Goal: Find specific page/section

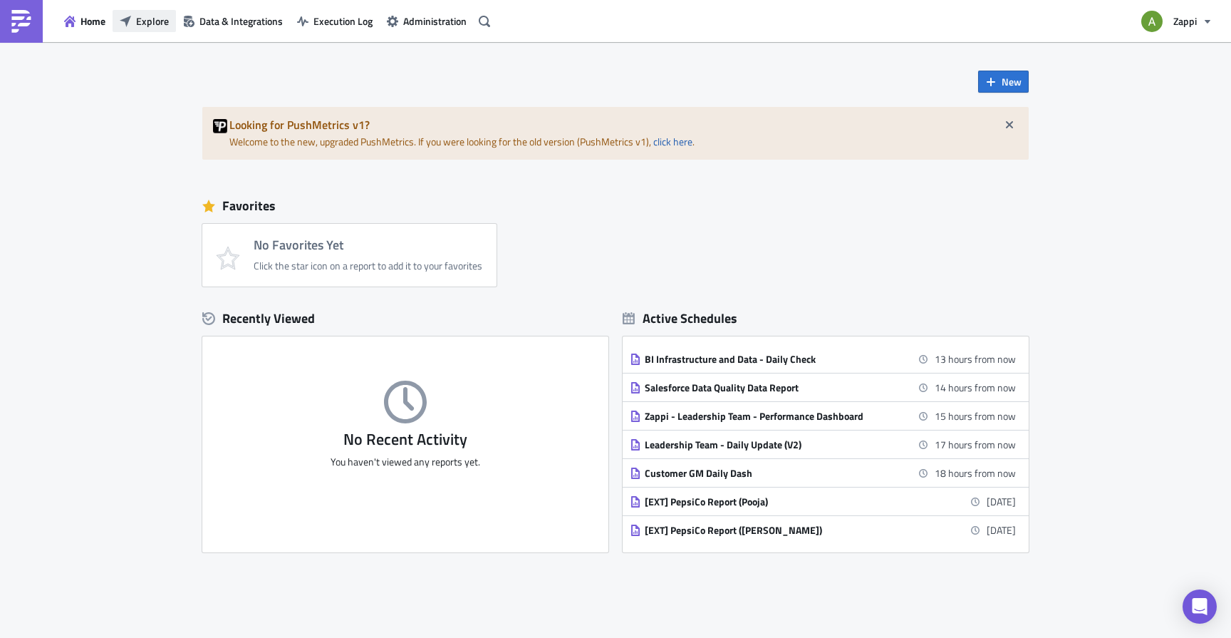
click at [142, 15] on span "Explore" at bounding box center [152, 21] width 33 height 15
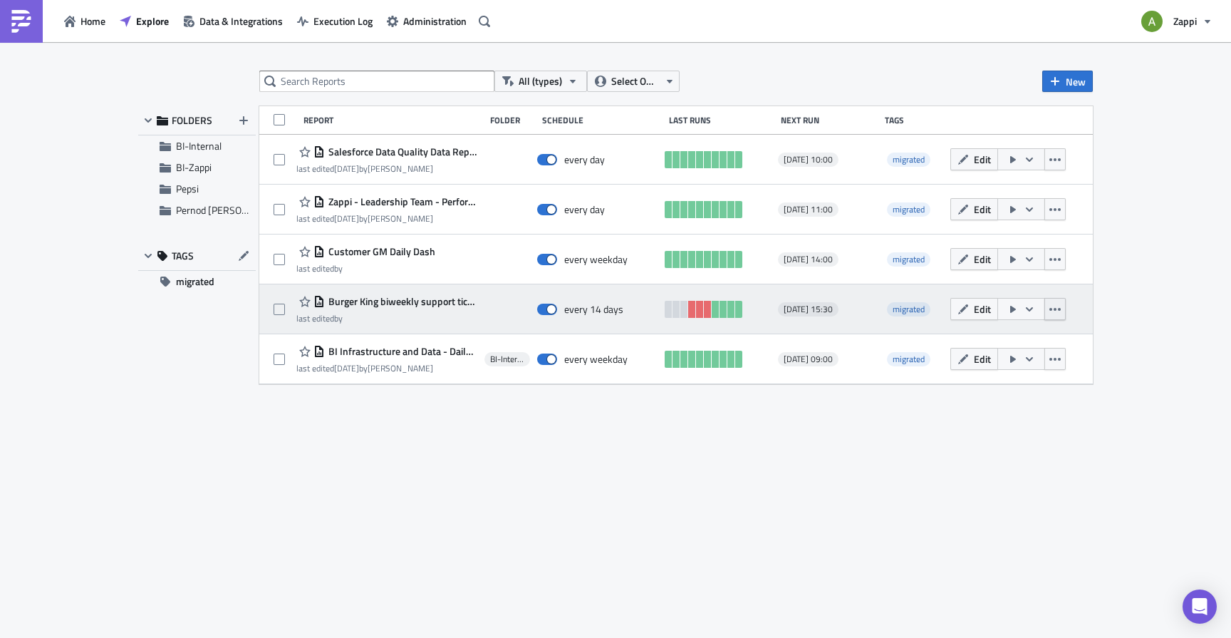
click at [1060, 309] on icon "button" at bounding box center [1055, 309] width 11 height 3
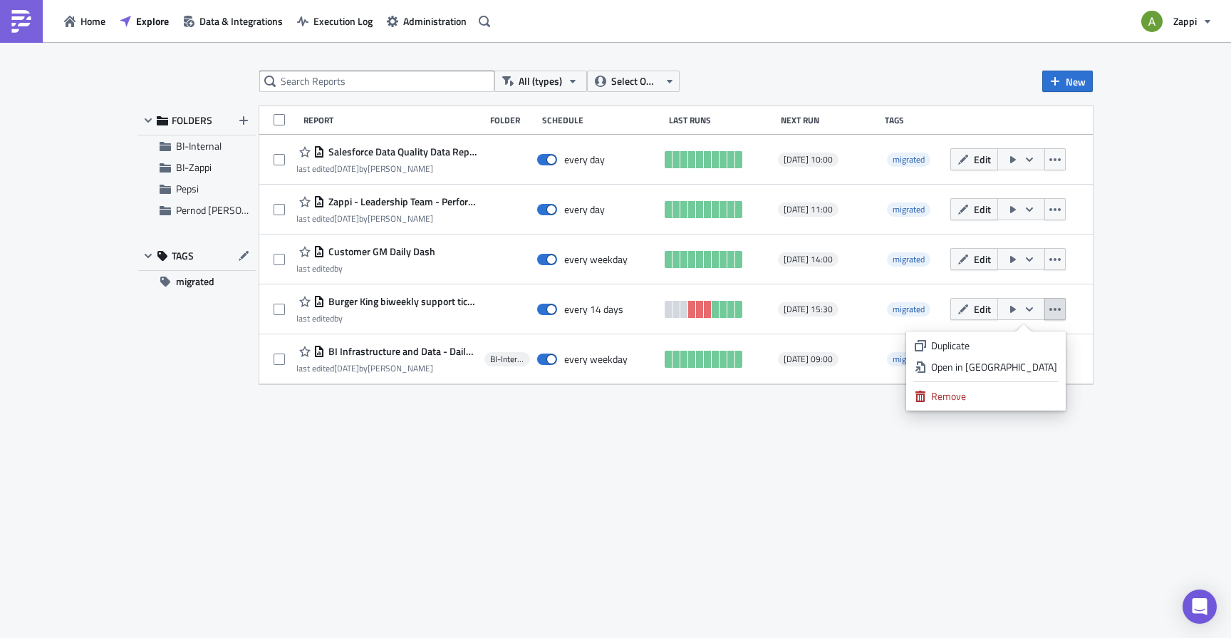
click at [1126, 299] on div "All (types) Select Owner New FOLDERS BI-Internal BI-Zappi Pepsi Pernod [PERSON_…" at bounding box center [615, 341] width 1231 height 598
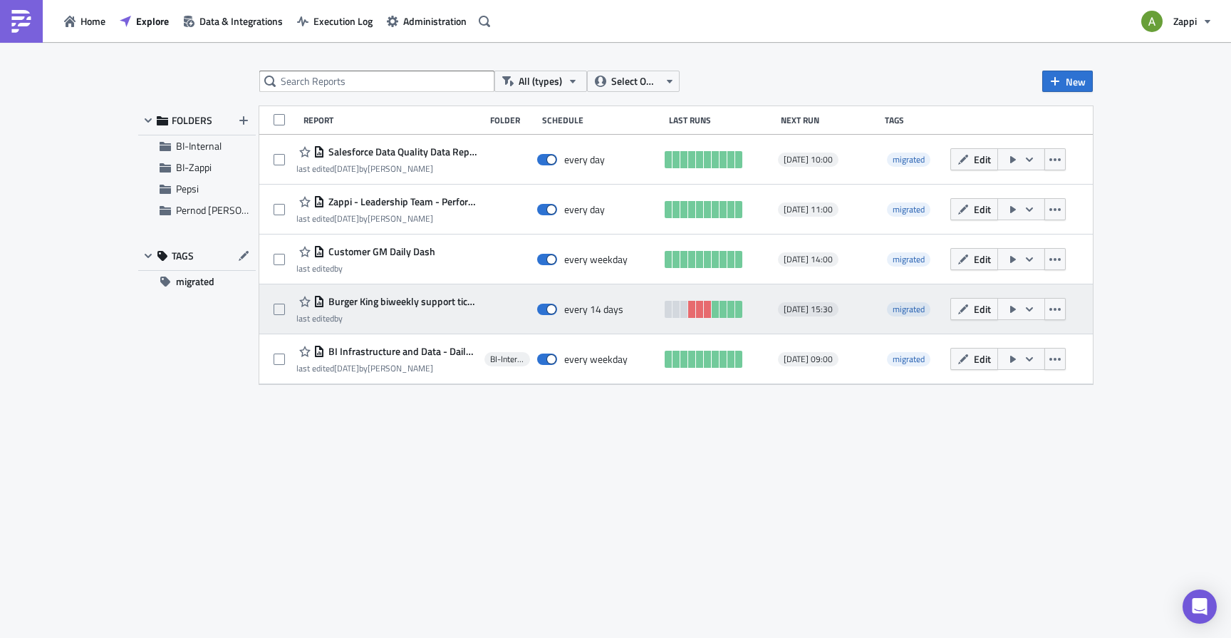
click at [1028, 306] on icon "button" at bounding box center [1029, 309] width 11 height 11
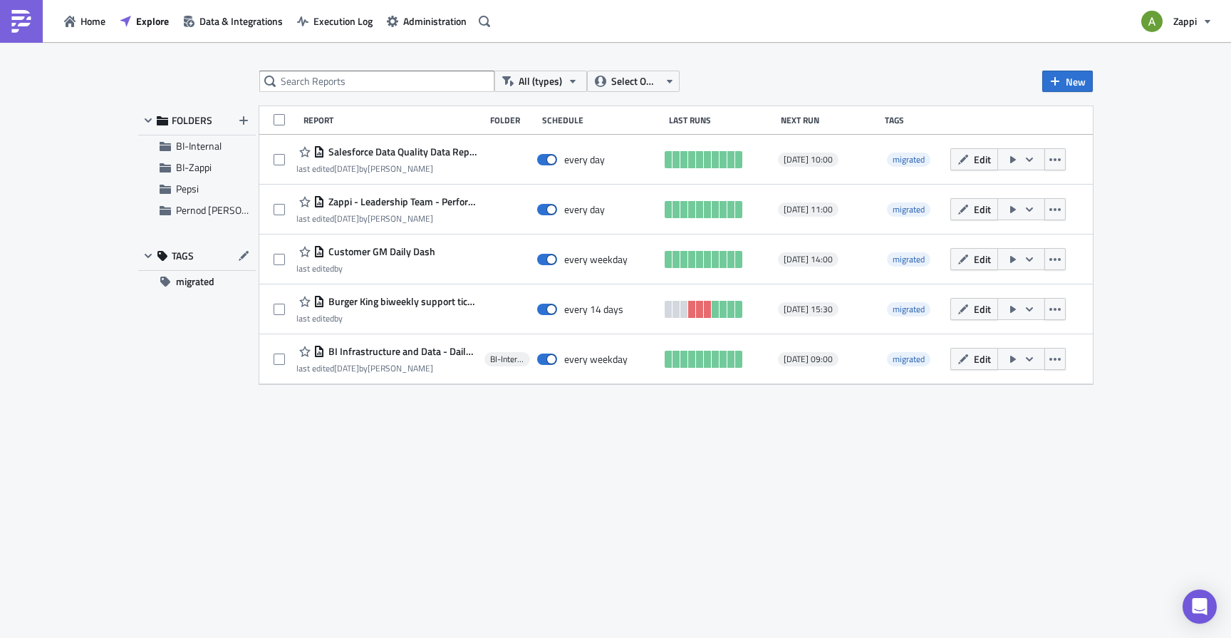
click at [1145, 271] on div "All (types) Select Owner New FOLDERS BI-Internal BI-Zappi Pepsi Pernod [PERSON_…" at bounding box center [615, 341] width 1231 height 598
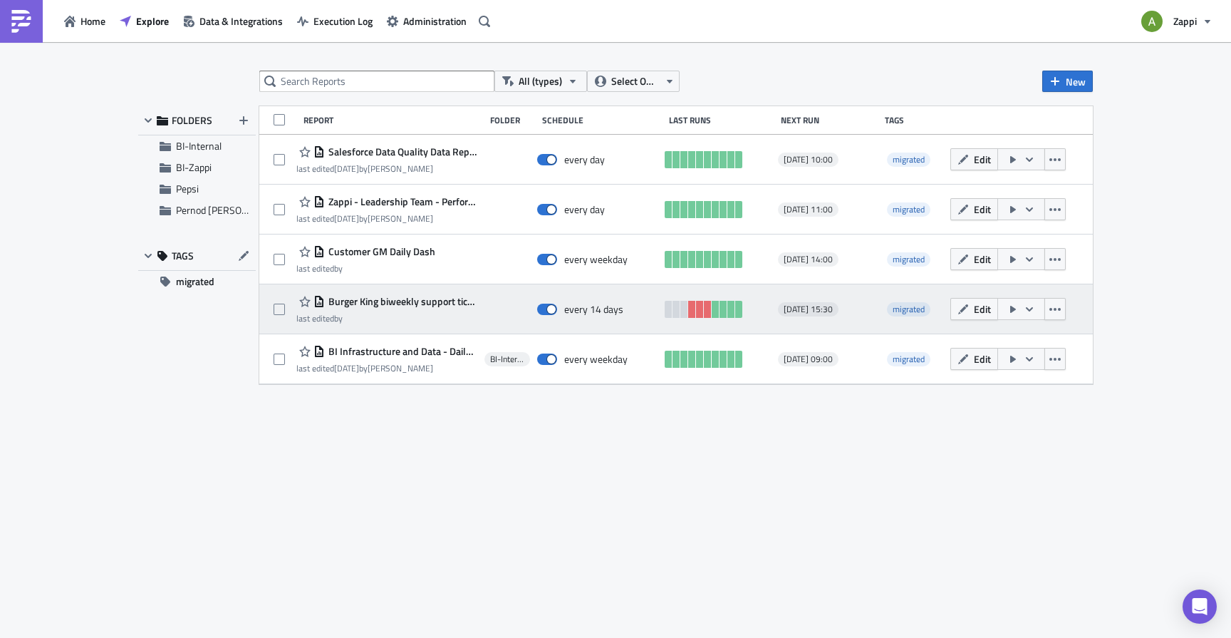
click at [386, 304] on span "Burger King biweekly support tickets report" at bounding box center [401, 301] width 152 height 13
click at [1056, 312] on icon "button" at bounding box center [1055, 309] width 11 height 11
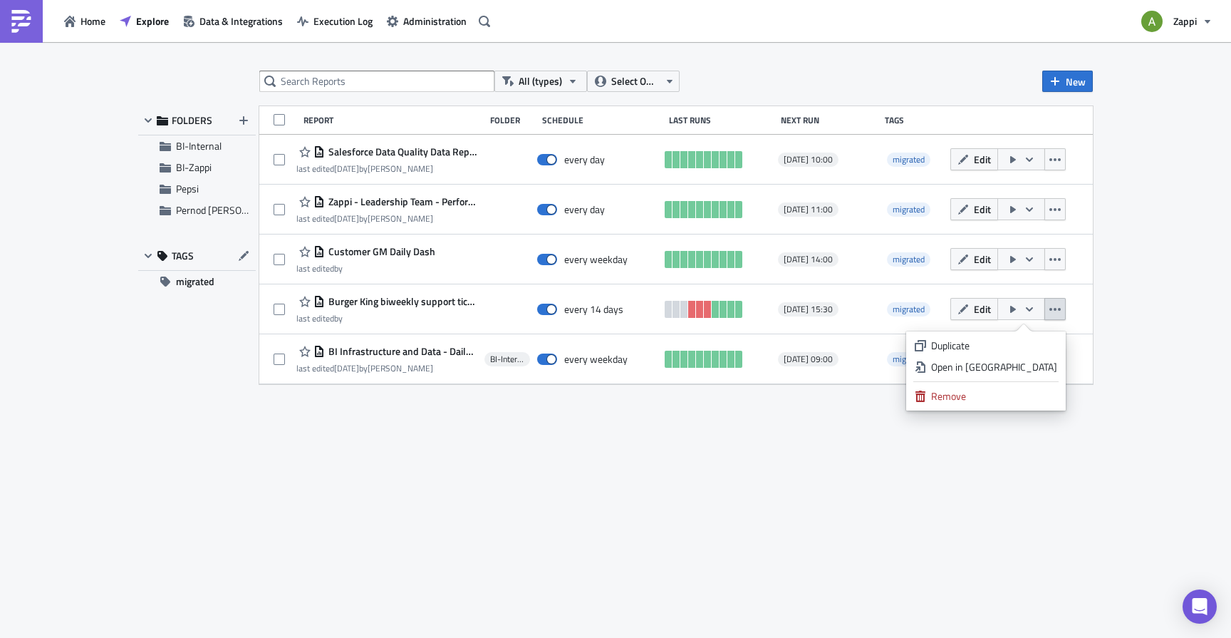
click at [600, 522] on div "All (types) Select Owner New FOLDERS BI-Internal BI-Zappi Pepsi Pernod [PERSON_…" at bounding box center [615, 341] width 969 height 541
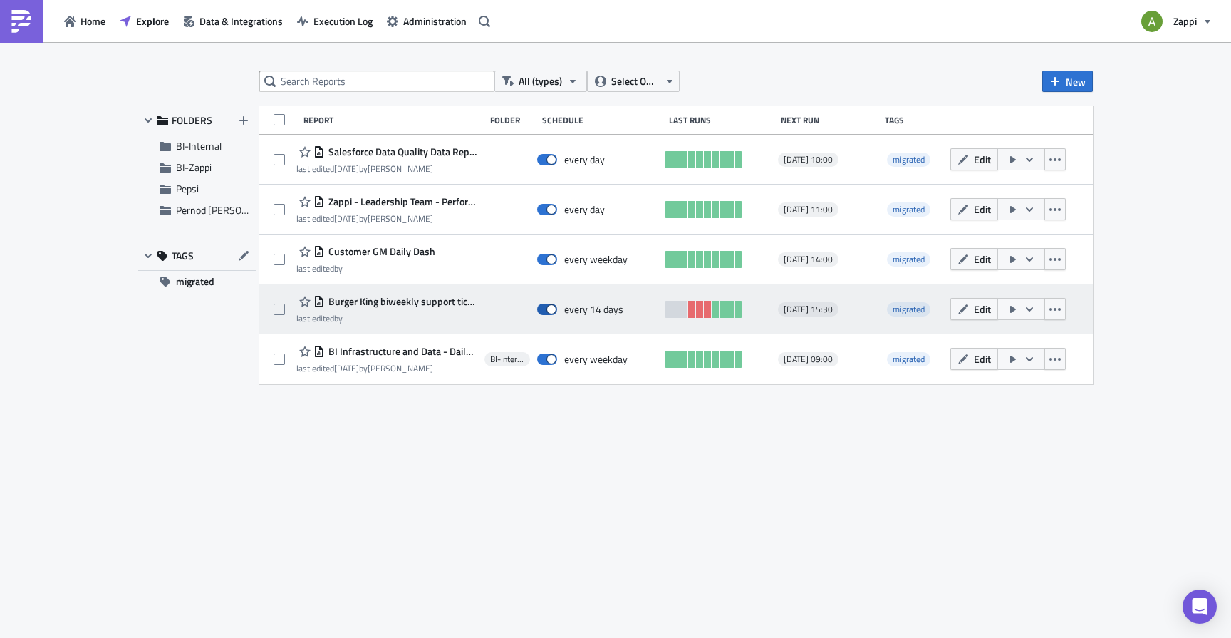
click at [543, 308] on span at bounding box center [547, 309] width 20 height 11
click at [543, 308] on input "checkbox" at bounding box center [544, 309] width 9 height 9
checkbox input "false"
click at [1033, 308] on icon "button" at bounding box center [1029, 309] width 11 height 11
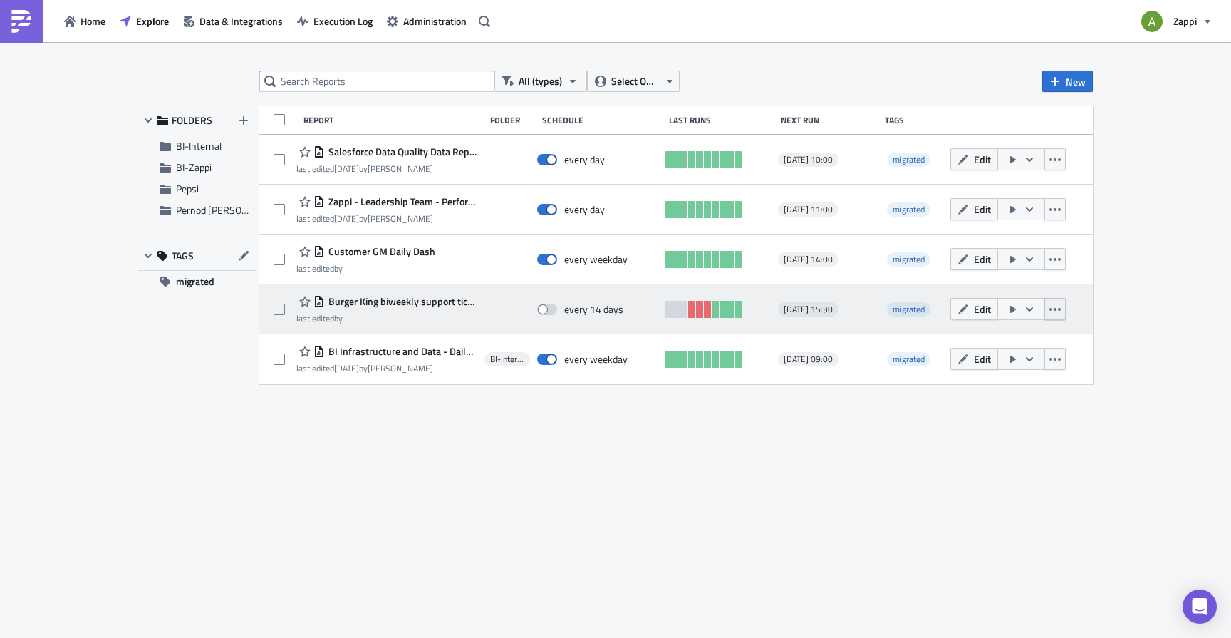
click at [1049, 307] on button "button" at bounding box center [1055, 309] width 21 height 22
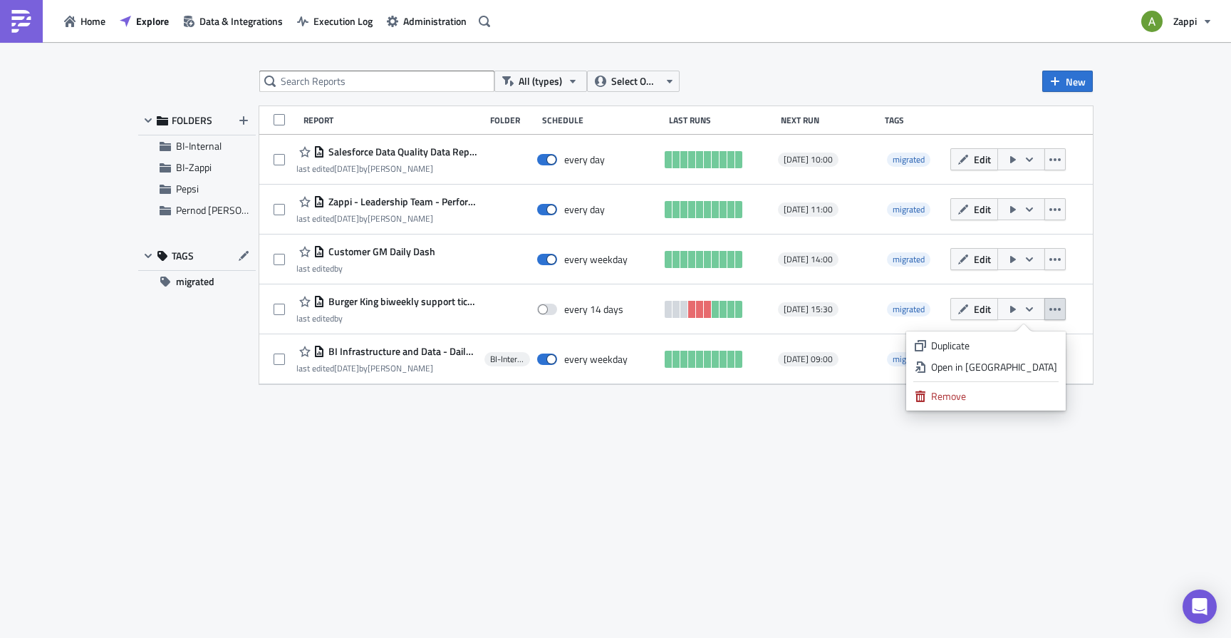
click at [1161, 264] on div "All (types) Select Owner New FOLDERS BI-Internal BI-Zappi Pepsi Pernod [PERSON_…" at bounding box center [615, 341] width 1231 height 598
